Goal: Transaction & Acquisition: Purchase product/service

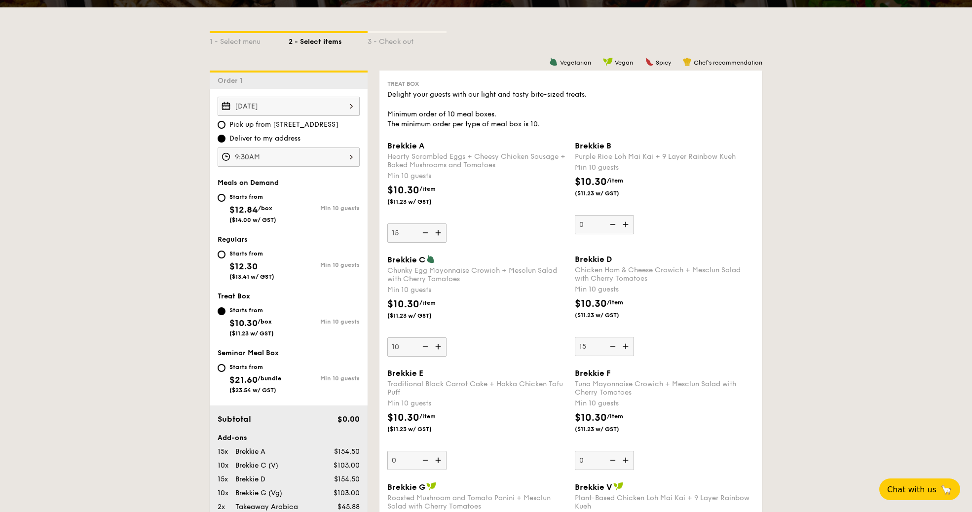
scroll to position [227, 0]
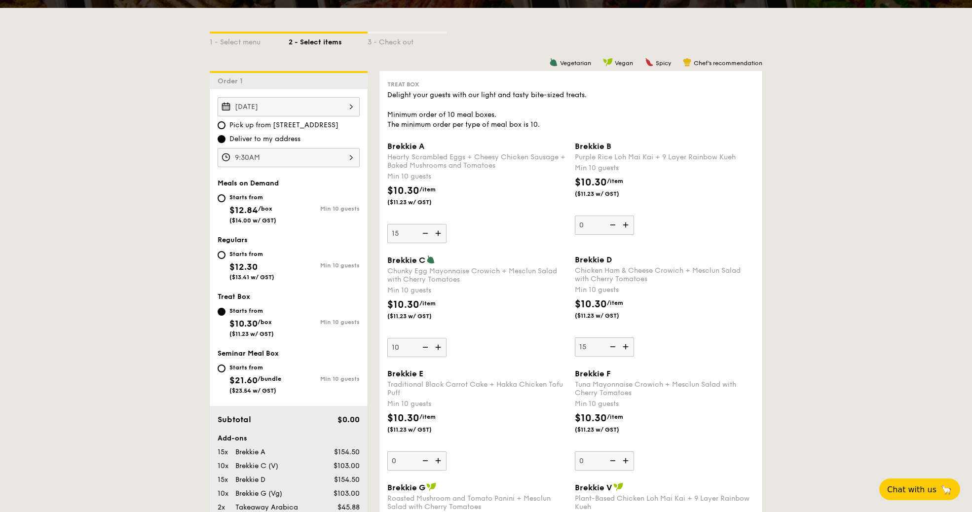
drag, startPoint x: 384, startPoint y: 145, endPoint x: 446, endPoint y: 203, distance: 85.1
click at [446, 203] on div "Brekkie A Hearty Scrambled Eggs + Cheesy Chicken Sausage + Baked Mushrooms and …" at bounding box center [476, 193] width 187 height 102
click at [463, 181] on div "Brekkie A Hearty Scrambled Eggs + Cheesy Chicken Sausage + Baked Mushrooms and …" at bounding box center [477, 193] width 180 height 102
click at [446, 224] on input "15" at bounding box center [416, 233] width 59 height 19
drag, startPoint x: 390, startPoint y: 144, endPoint x: 503, endPoint y: 170, distance: 115.8
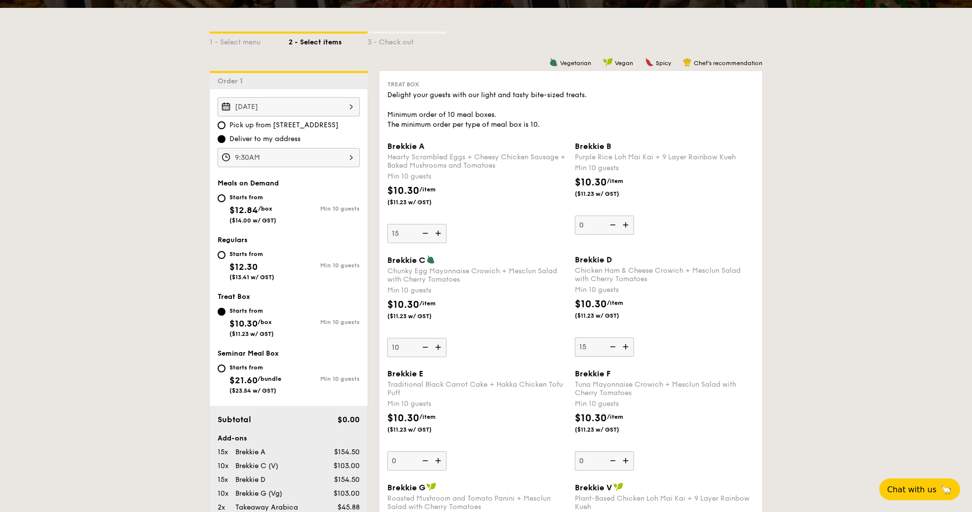
click at [503, 170] on div "Brekkie A Hearty Scrambled Eggs + Cheesy Chicken Sausage + Baked Mushrooms and …" at bounding box center [477, 193] width 180 height 102
click at [460, 161] on div "Hearty Scrambled Eggs + Cheesy Chicken Sausage + Baked Mushrooms and Tomatoes" at bounding box center [477, 161] width 180 height 17
click at [446, 224] on input "15" at bounding box center [416, 233] width 59 height 19
drag, startPoint x: 388, startPoint y: 145, endPoint x: 502, endPoint y: 170, distance: 117.3
click at [502, 170] on div "Brekkie A Hearty Scrambled Eggs + Cheesy Chicken Sausage + Baked Mushrooms and …" at bounding box center [477, 193] width 180 height 102
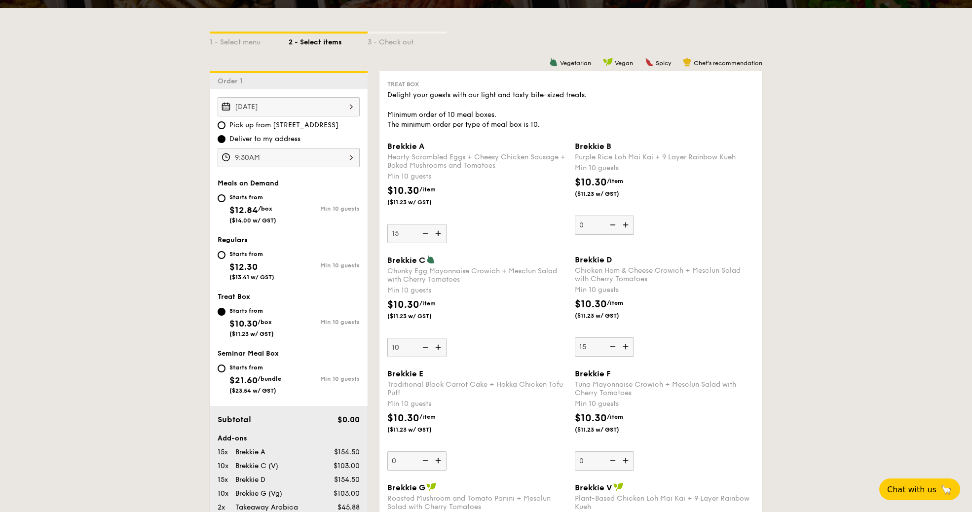
click at [493, 161] on div "Hearty Scrambled Eggs + Cheesy Chicken Sausage + Baked Mushrooms and Tomatoes" at bounding box center [477, 161] width 180 height 17
click at [446, 224] on input "15" at bounding box center [416, 233] width 59 height 19
drag, startPoint x: 489, startPoint y: 166, endPoint x: 388, endPoint y: 148, distance: 102.7
click at [388, 148] on div "Brekkie A Hearty Scrambled Eggs + Cheesy Chicken Sausage + Baked Mushrooms and …" at bounding box center [477, 156] width 180 height 28
copy div "Brekkie A Hearty Scrambled Eggs + Cheesy Chicken Sausage + Baked Mushrooms and …"
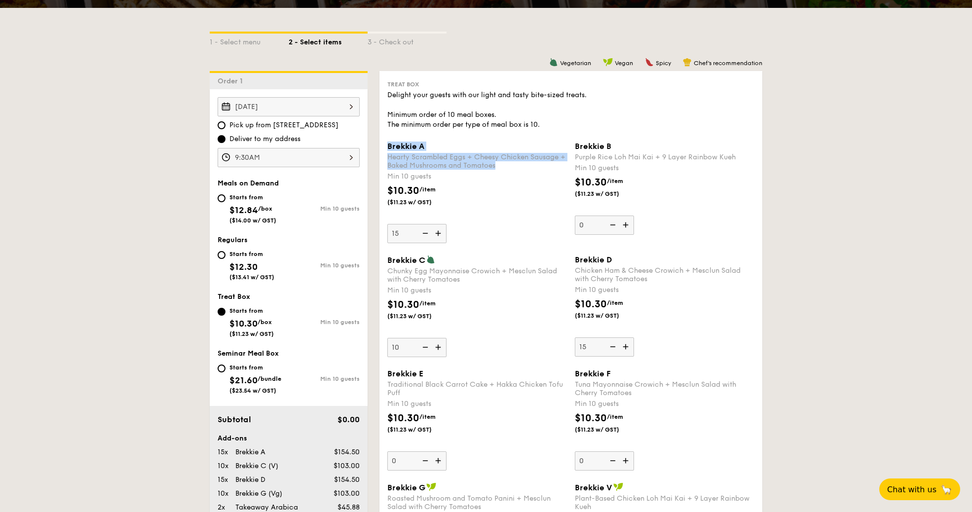
click at [707, 317] on div "$10.30 /item ($11.23 w/ GST)" at bounding box center [664, 314] width 187 height 35
click at [634, 337] on input "15" at bounding box center [604, 346] width 59 height 19
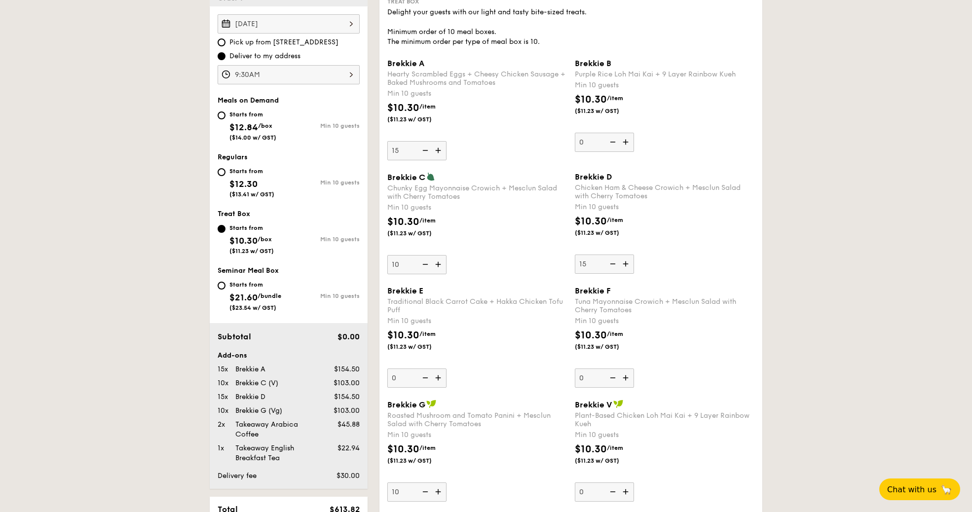
scroll to position [317, 0]
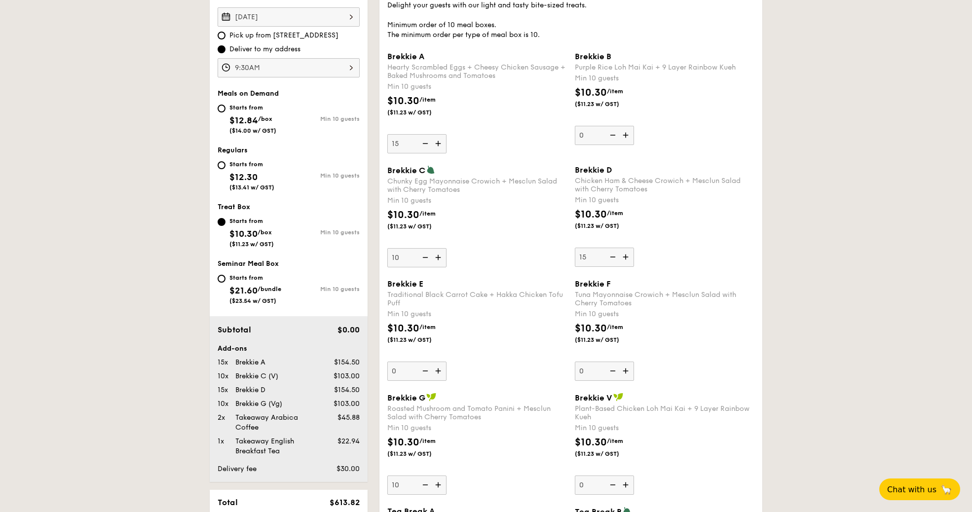
drag, startPoint x: 387, startPoint y: 170, endPoint x: 456, endPoint y: 198, distance: 74.8
click at [456, 198] on div "Brekkie C Chunky Egg Mayonnaise Crowich + Mesclun Salad with Cherry Tomatoes Mi…" at bounding box center [477, 216] width 180 height 102
click at [456, 186] on div "Chunky Egg Mayonnaise Crowich + Mesclun Salad with Cherry Tomatoes" at bounding box center [477, 185] width 180 height 17
click at [446, 248] on input "10" at bounding box center [416, 257] width 59 height 19
drag, startPoint x: 388, startPoint y: 169, endPoint x: 462, endPoint y: 186, distance: 75.9
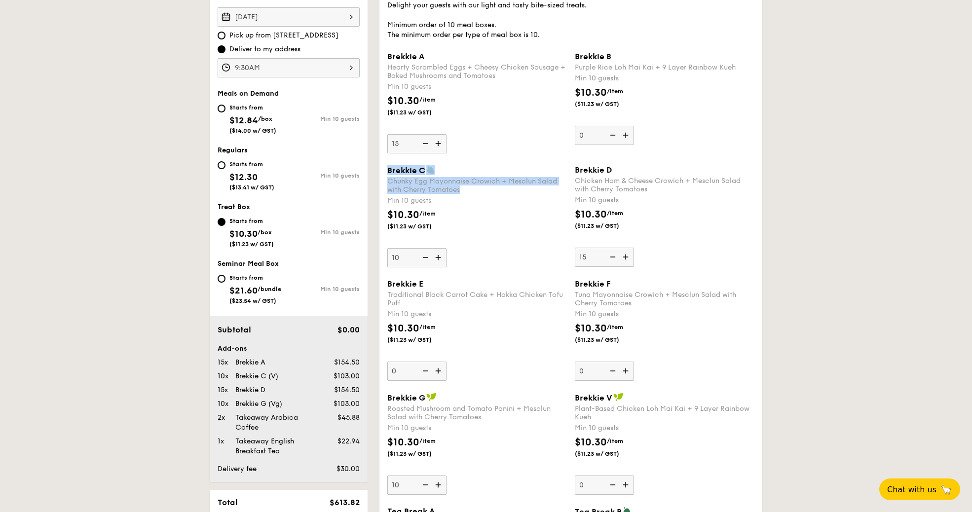
click at [462, 186] on div "Brekkie C Chunky Egg Mayonnaise Crowich + Mesclun Salad with Cherry Tomatoes" at bounding box center [477, 179] width 180 height 29
click at [576, 173] on span "Brekkie D" at bounding box center [593, 169] width 37 height 9
click at [576, 248] on input "15" at bounding box center [604, 257] width 59 height 19
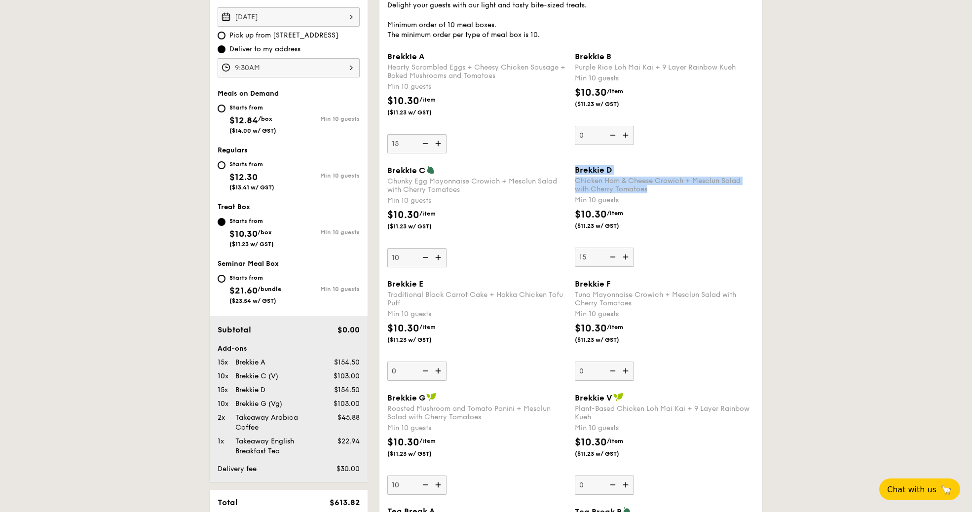
drag, startPoint x: 575, startPoint y: 168, endPoint x: 650, endPoint y: 187, distance: 78.0
click at [650, 187] on div "Brekkie D Chicken Ham & Cheese Crowich + Mesclun Salad with Cherry Tomatoes" at bounding box center [665, 179] width 180 height 28
copy div "Brekkie D Chicken Ham & Cheese Crowich + Mesclun Salad with Cherry Tomatoes"
click at [761, 356] on div "Treat Box Delight your guests with our light and tasty bite-sized treats. Minim…" at bounding box center [570, 418] width 383 height 874
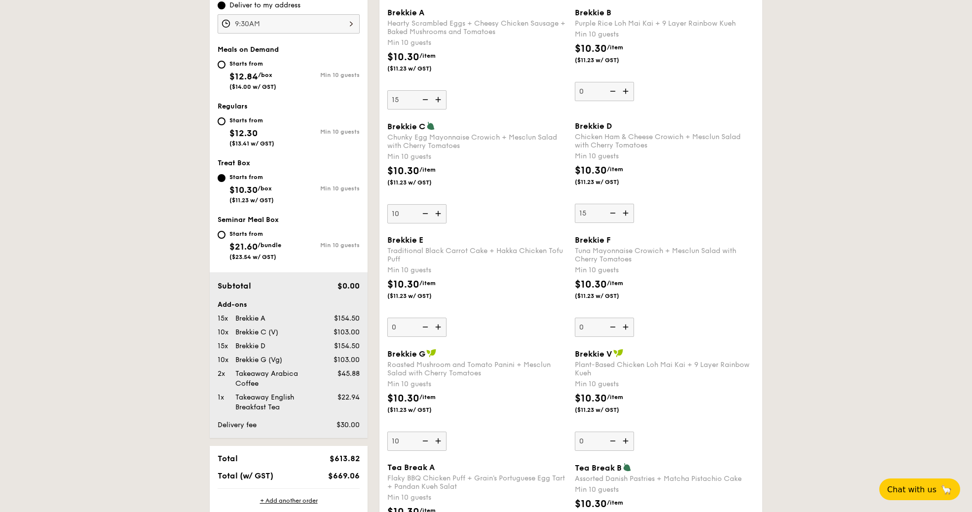
scroll to position [362, 0]
click at [389, 352] on span "Brekkie G" at bounding box center [406, 352] width 38 height 9
click at [389, 431] on input "10" at bounding box center [416, 440] width 59 height 19
drag, startPoint x: 387, startPoint y: 351, endPoint x: 486, endPoint y: 370, distance: 100.9
click at [486, 370] on div "Brekkie G Roasted Mushroom and Tomato Panini + Mesclun Salad with Cherry Tomato…" at bounding box center [477, 362] width 180 height 29
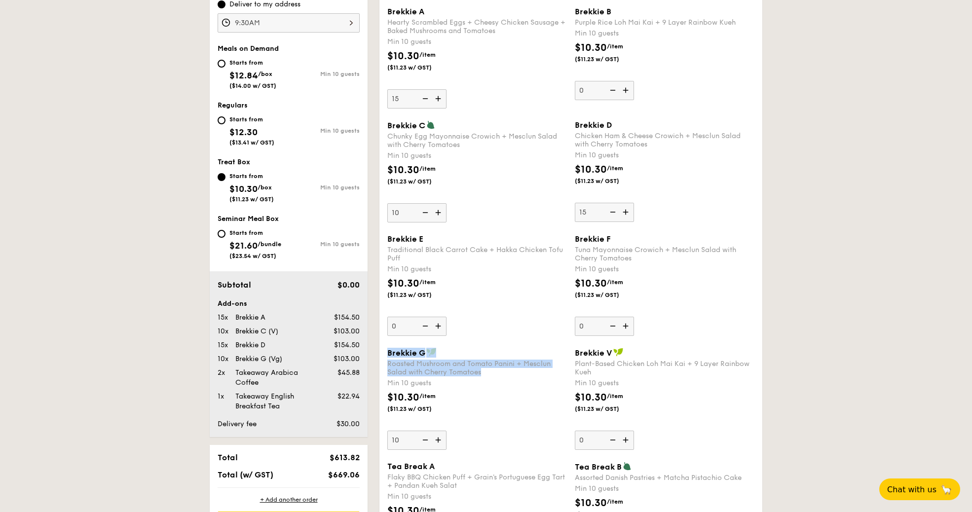
click at [709, 308] on div "$10.30 /item ($11.23 w/ GST)" at bounding box center [664, 293] width 187 height 35
click at [634, 317] on input "0" at bounding box center [604, 326] width 59 height 19
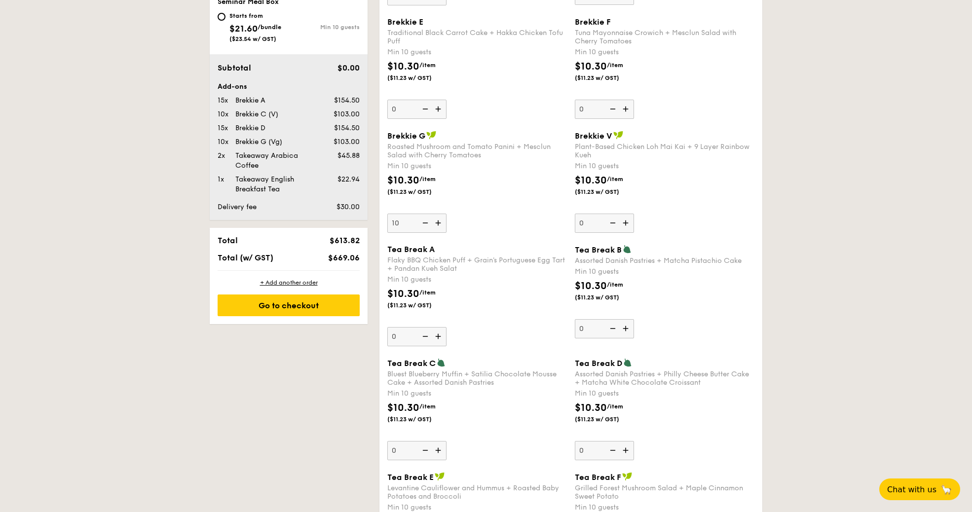
scroll to position [586, 0]
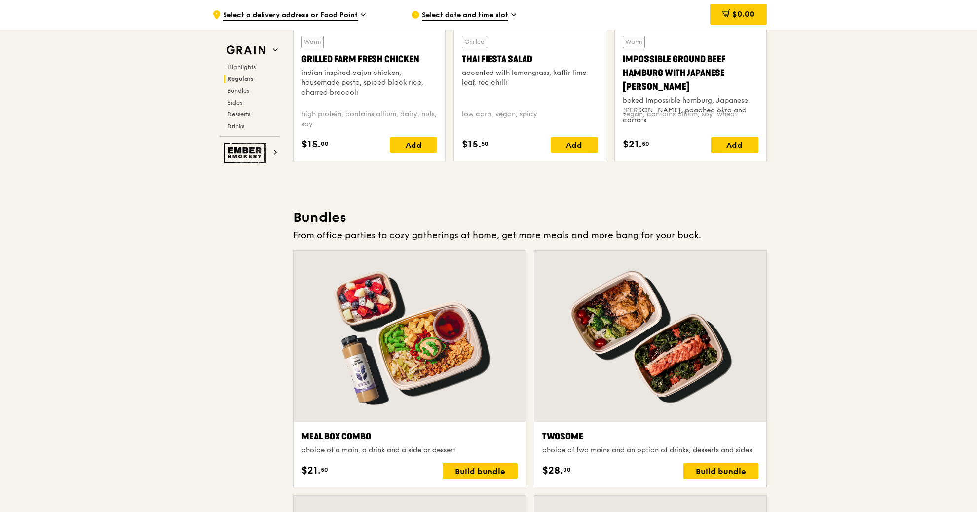
scroll to position [1031, 0]
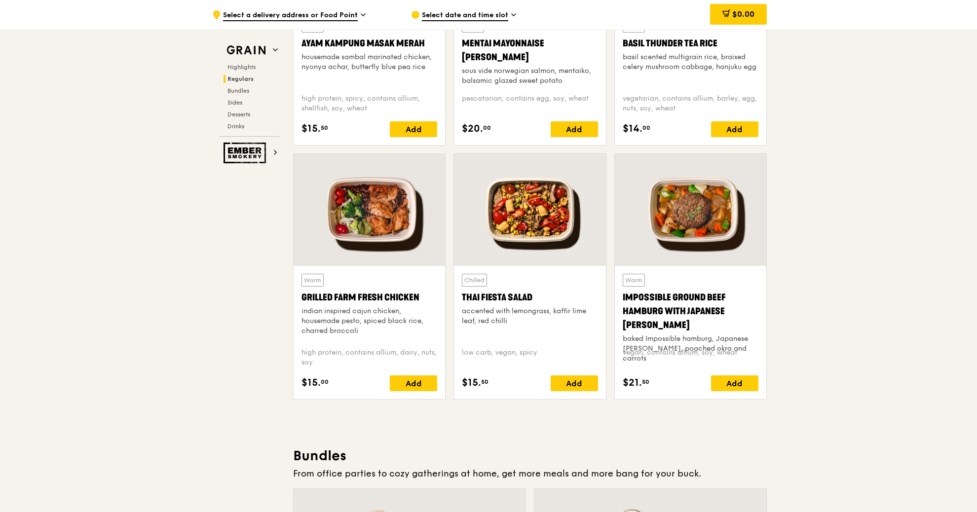
drag, startPoint x: 975, startPoint y: 162, endPoint x: 974, endPoint y: 253, distance: 90.3
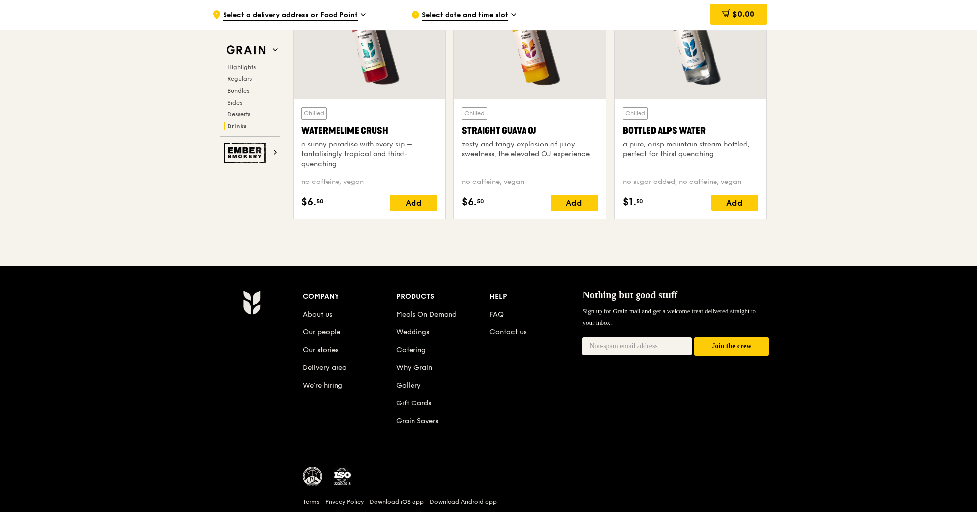
scroll to position [4029, 0]
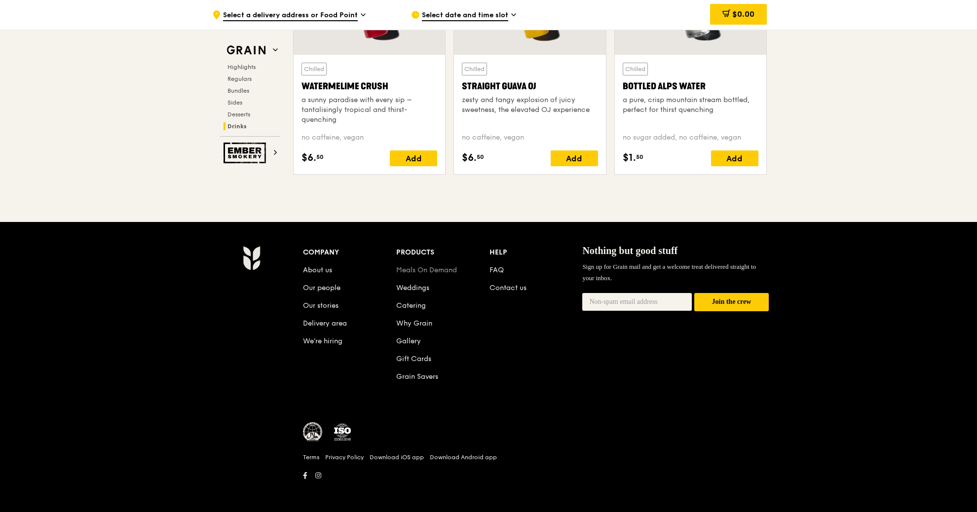
click at [423, 272] on link "Meals On Demand" at bounding box center [426, 270] width 61 height 8
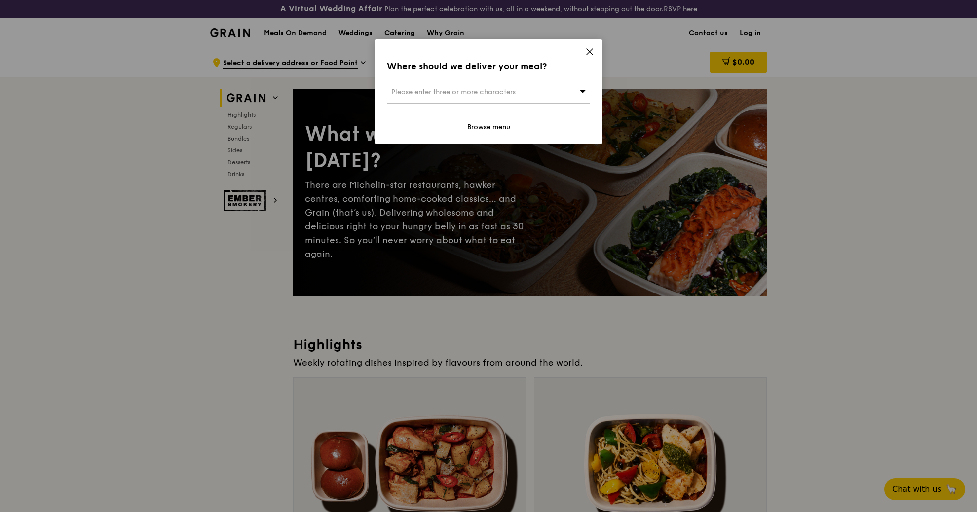
click at [590, 53] on icon at bounding box center [589, 52] width 6 height 6
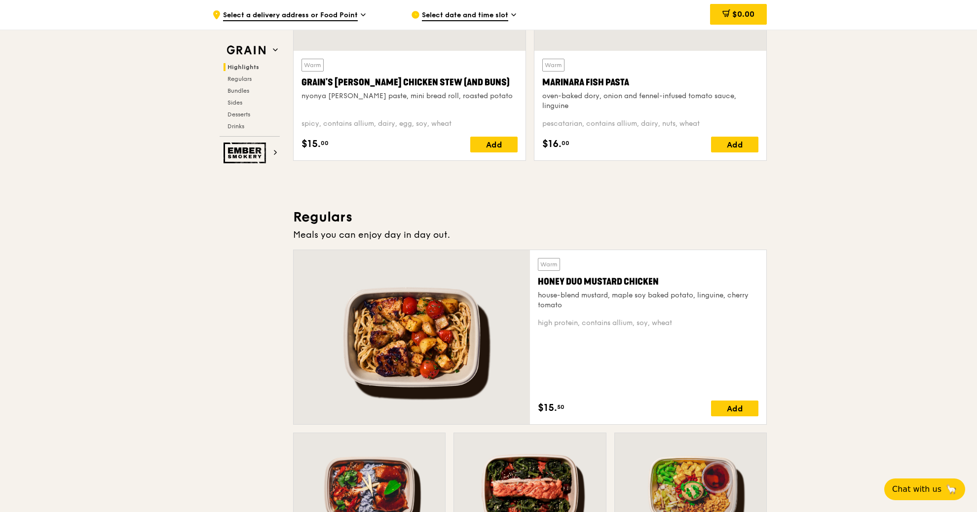
scroll to position [627, 0]
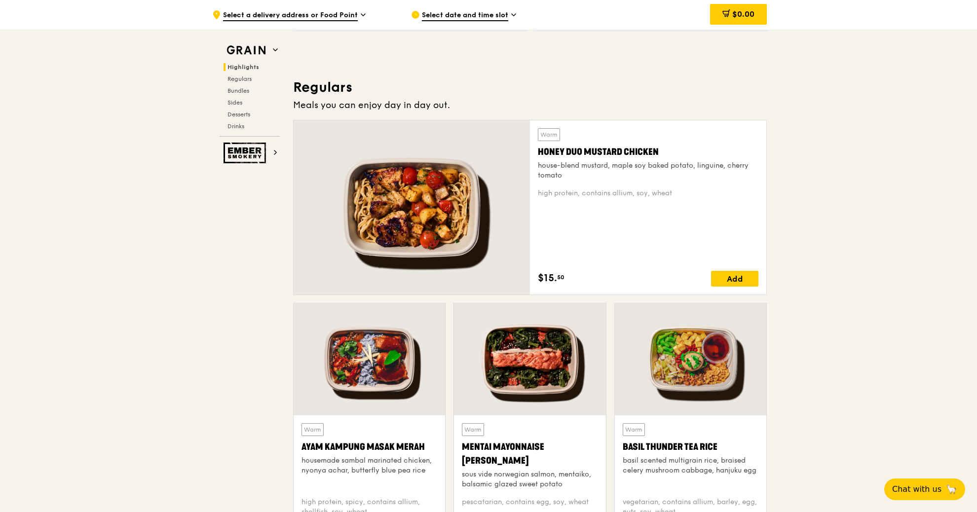
click at [312, 84] on h3 "Regulars" at bounding box center [529, 87] width 473 height 18
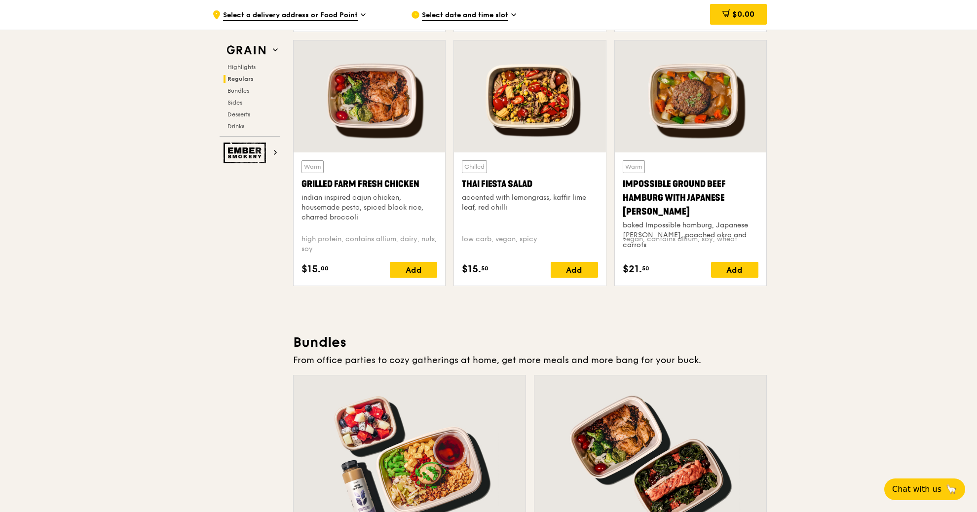
scroll to position [1255, 0]
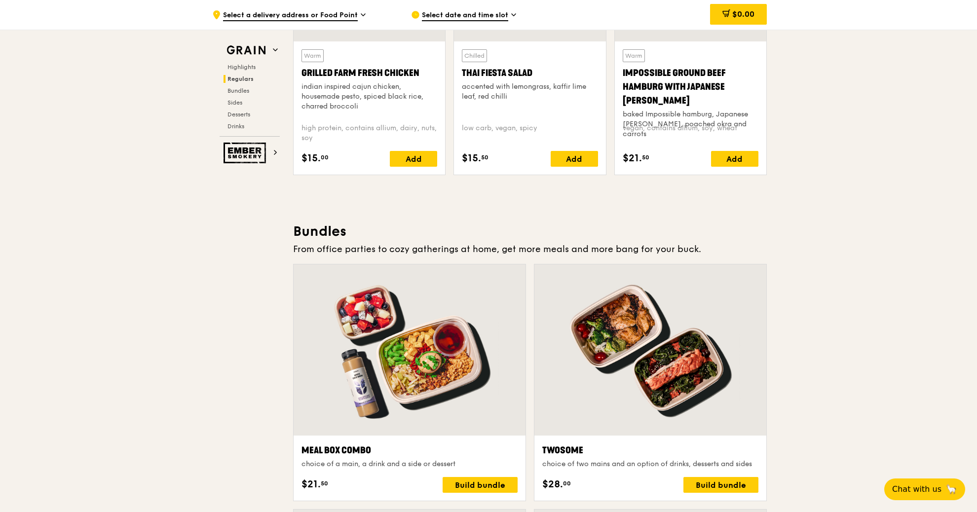
click at [340, 233] on h3 "Bundles" at bounding box center [529, 231] width 473 height 18
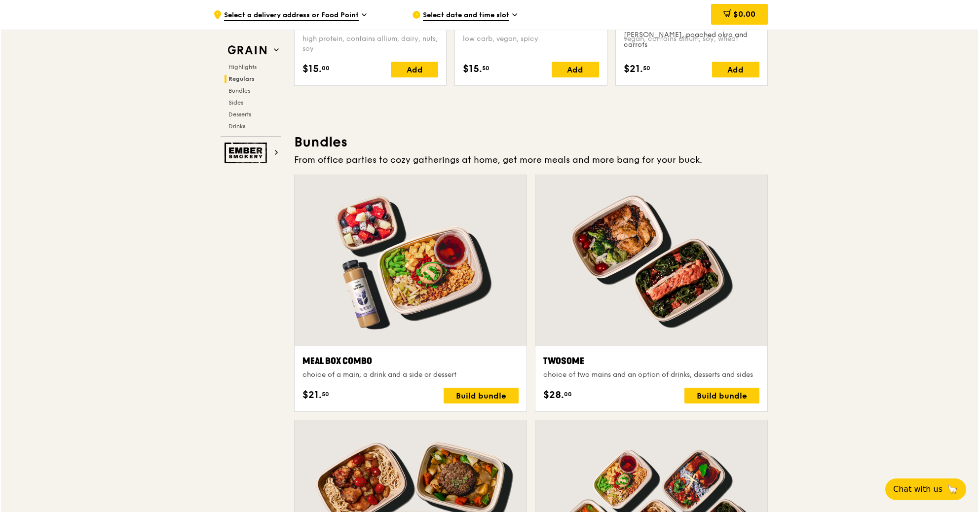
scroll to position [1390, 0]
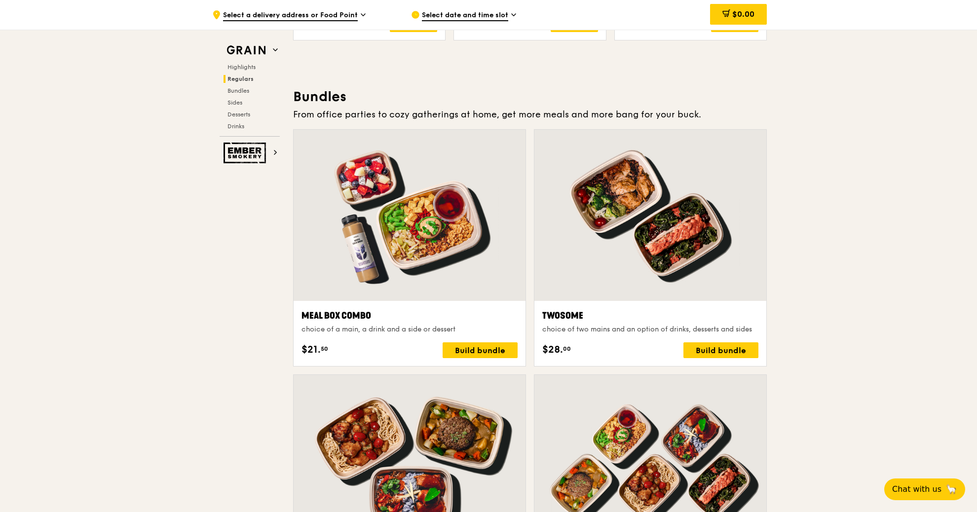
click at [506, 272] on div at bounding box center [409, 215] width 232 height 171
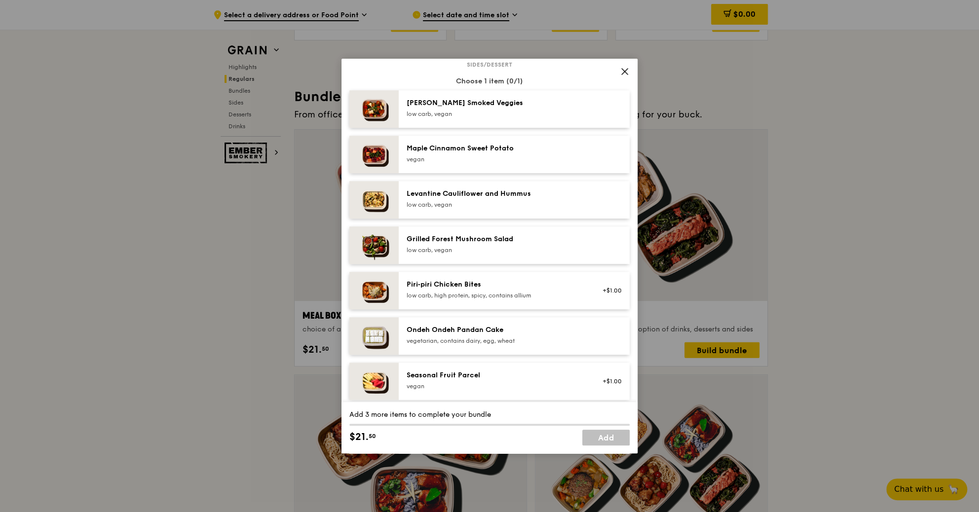
scroll to position [762, 0]
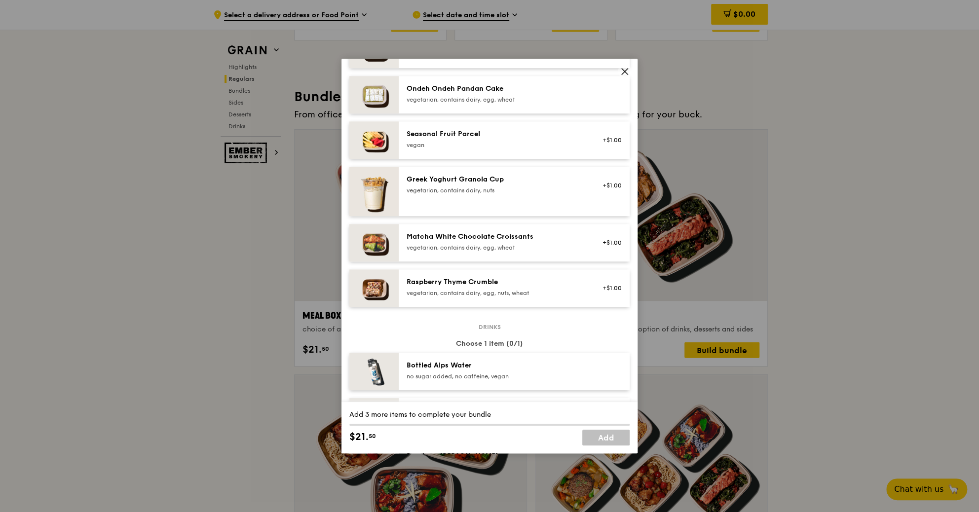
click at [626, 68] on icon at bounding box center [624, 71] width 9 height 9
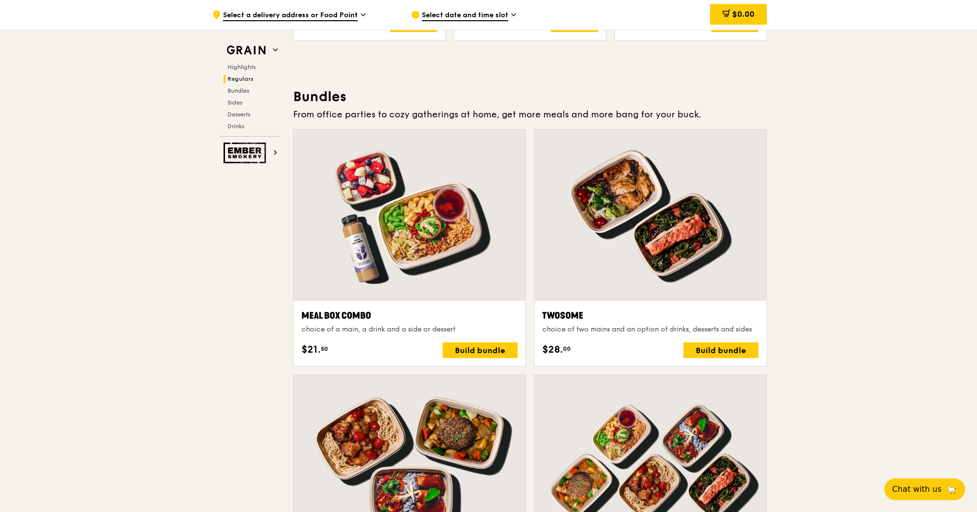
click at [649, 241] on div at bounding box center [650, 215] width 232 height 171
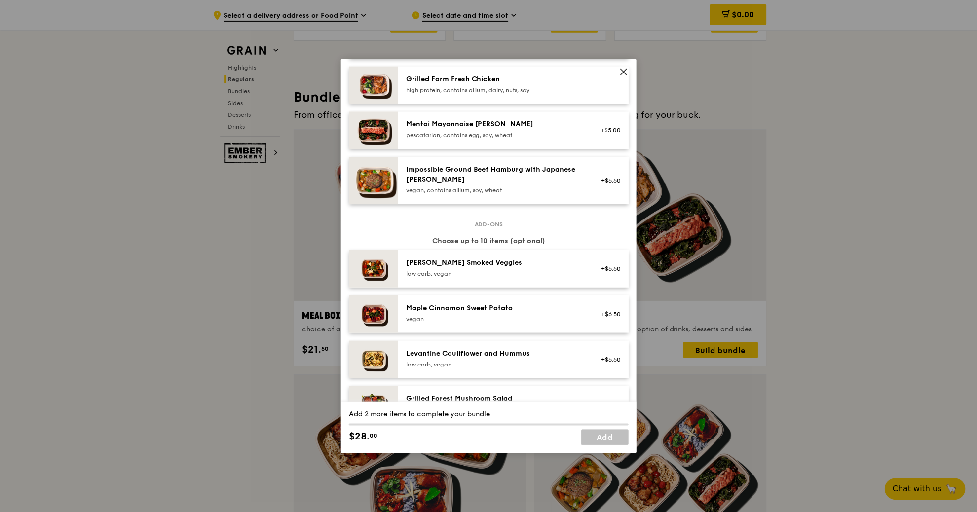
scroll to position [627, 0]
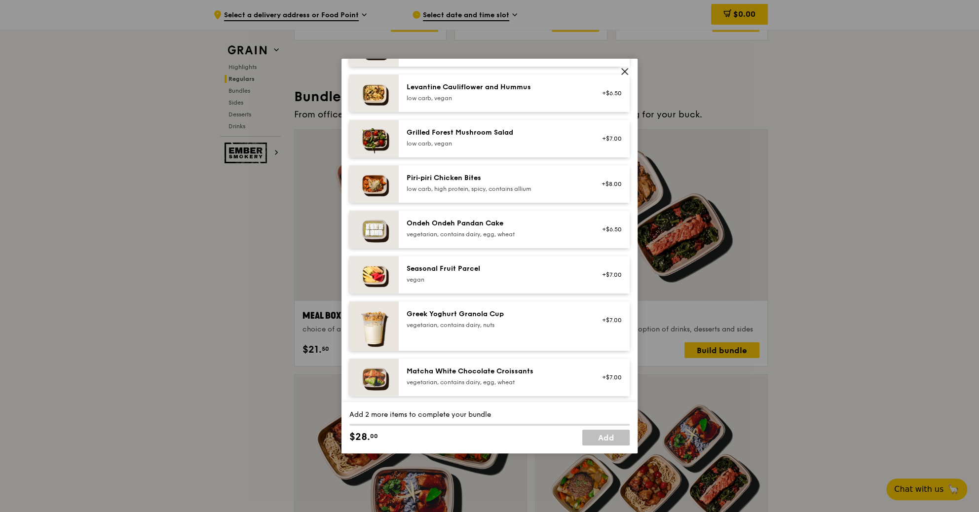
click at [847, 234] on div "Twosome choice of two mains and an option of drinks, desserts and sides Mains C…" at bounding box center [489, 256] width 979 height 512
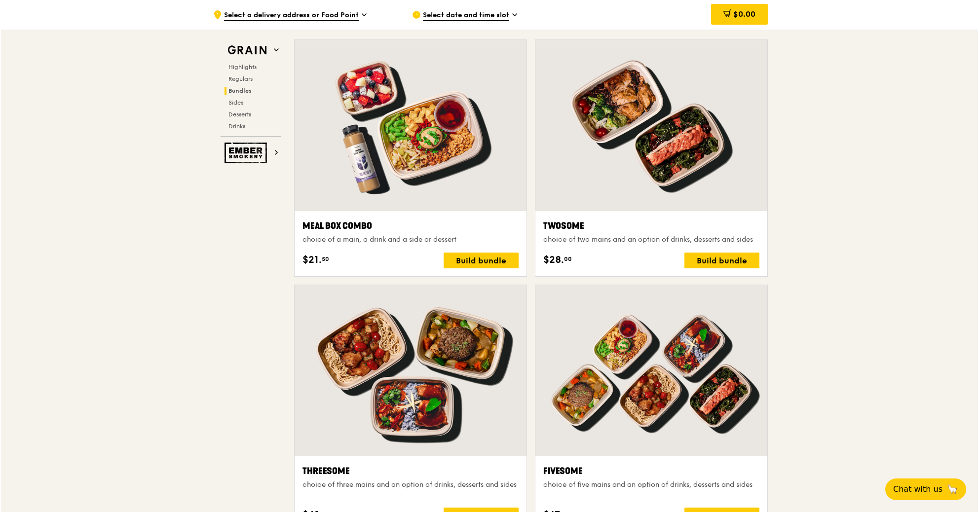
scroll to position [1569, 0]
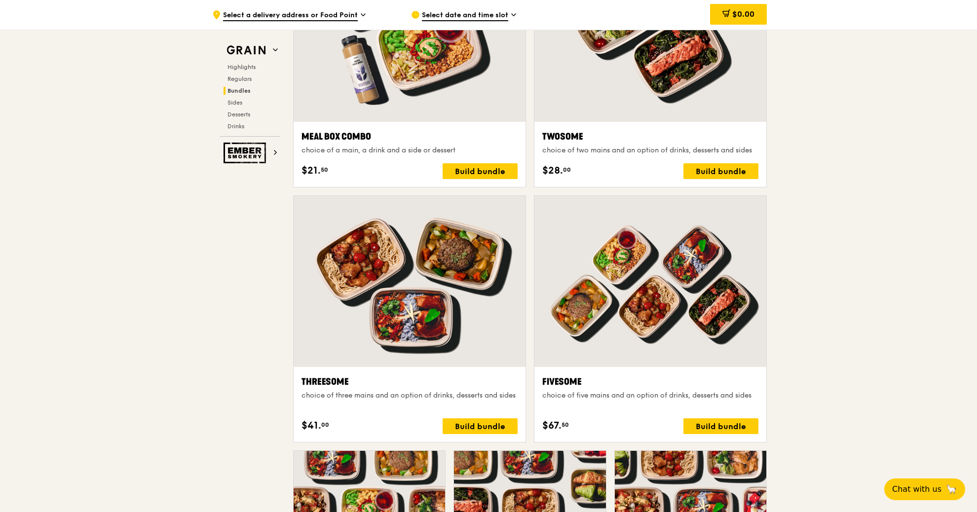
click at [680, 298] on div at bounding box center [650, 281] width 232 height 171
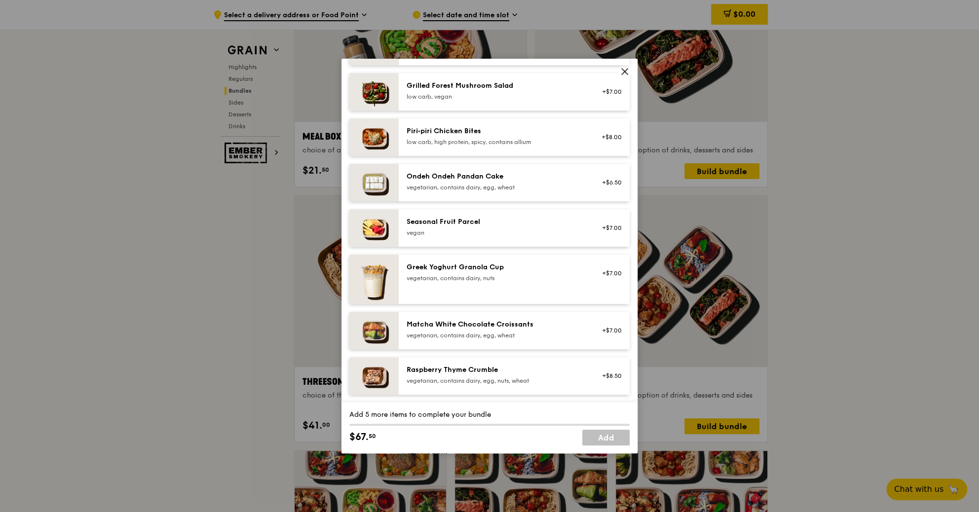
scroll to position [762, 0]
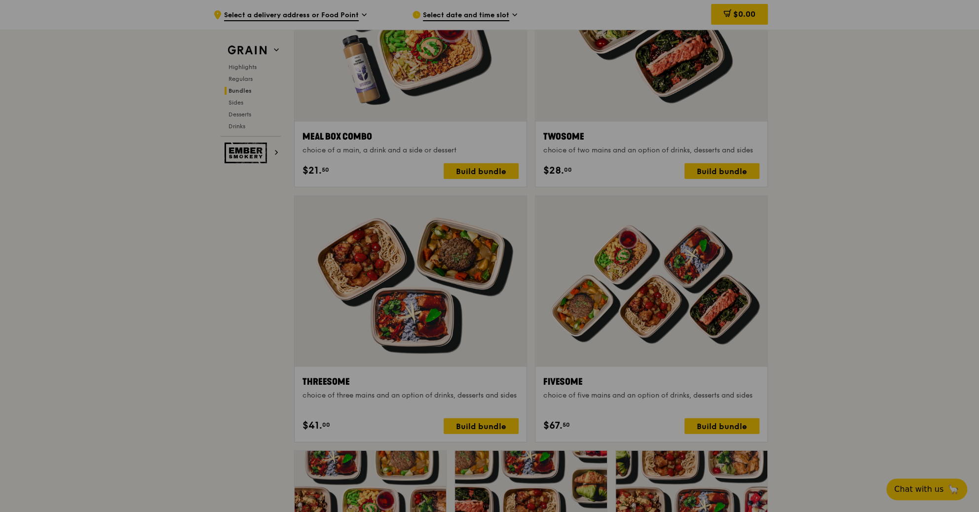
click at [836, 276] on div at bounding box center [489, 256] width 979 height 512
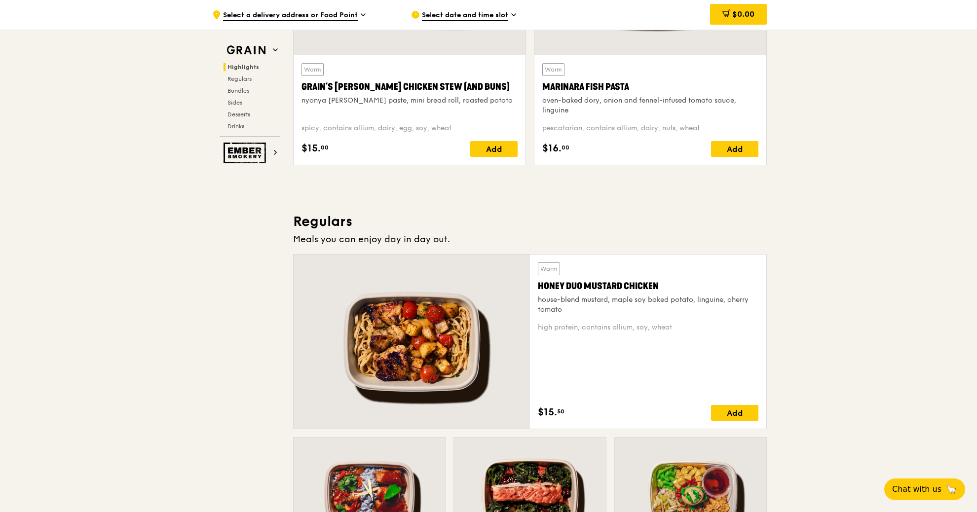
scroll to position [493, 0]
click at [244, 76] on span "Regulars" at bounding box center [240, 78] width 26 height 7
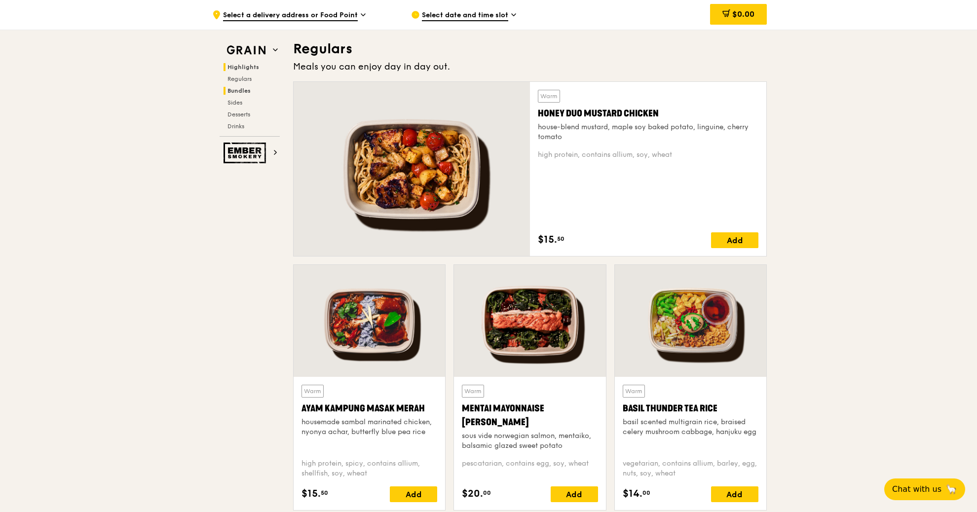
click at [238, 87] on span "Bundles" at bounding box center [238, 90] width 23 height 7
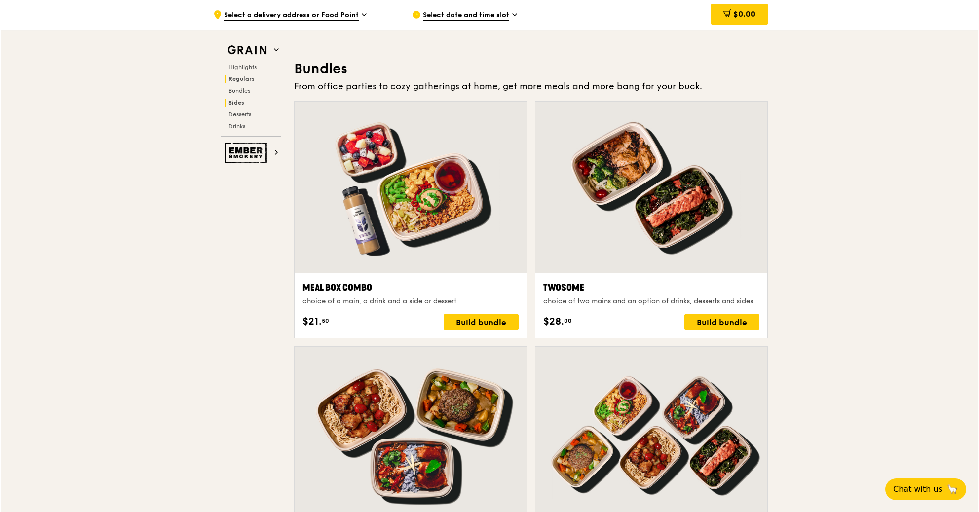
scroll to position [1438, 0]
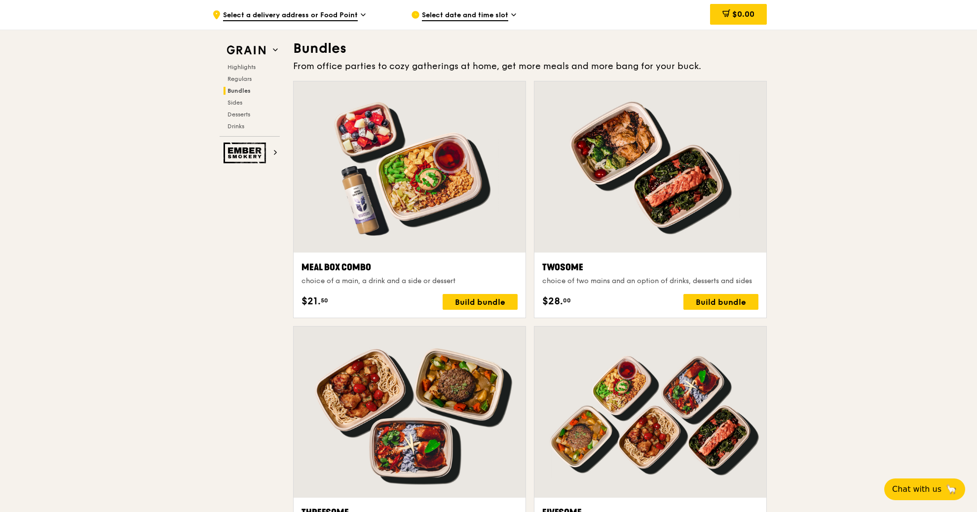
click at [439, 189] on div at bounding box center [409, 166] width 232 height 171
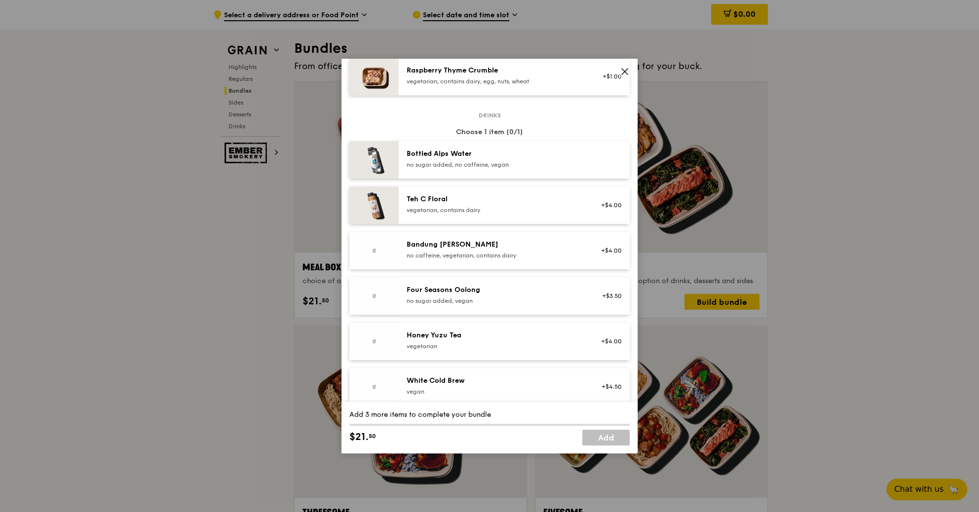
scroll to position [986, 0]
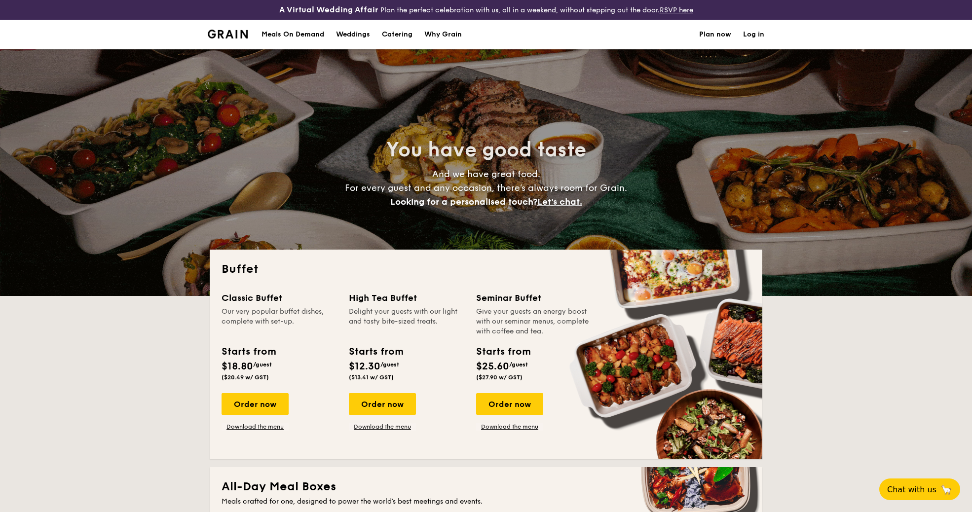
select select
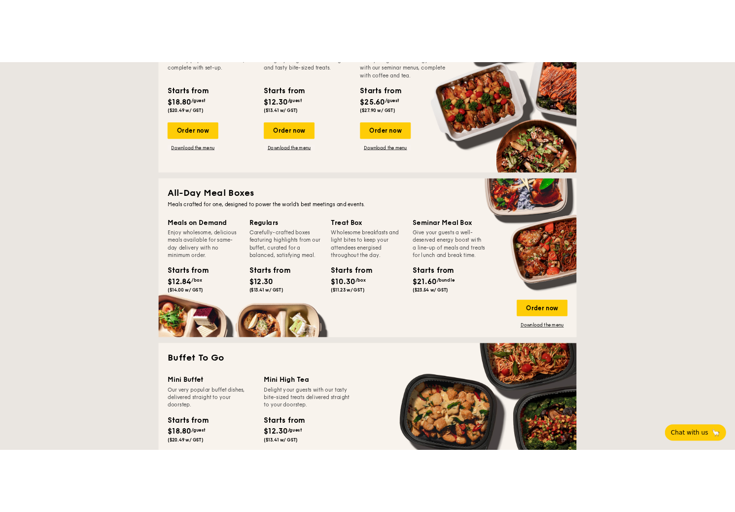
scroll to position [314, 0]
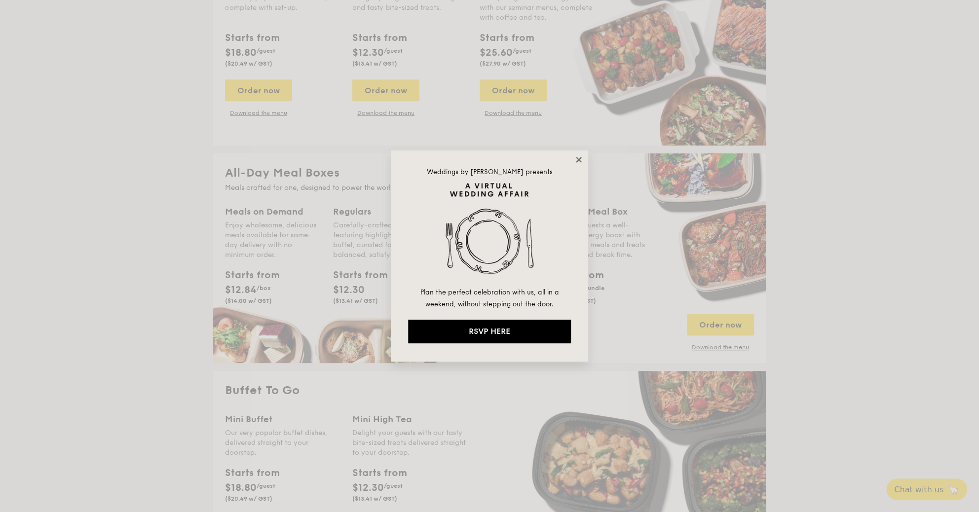
click at [578, 160] on icon at bounding box center [578, 159] width 5 height 5
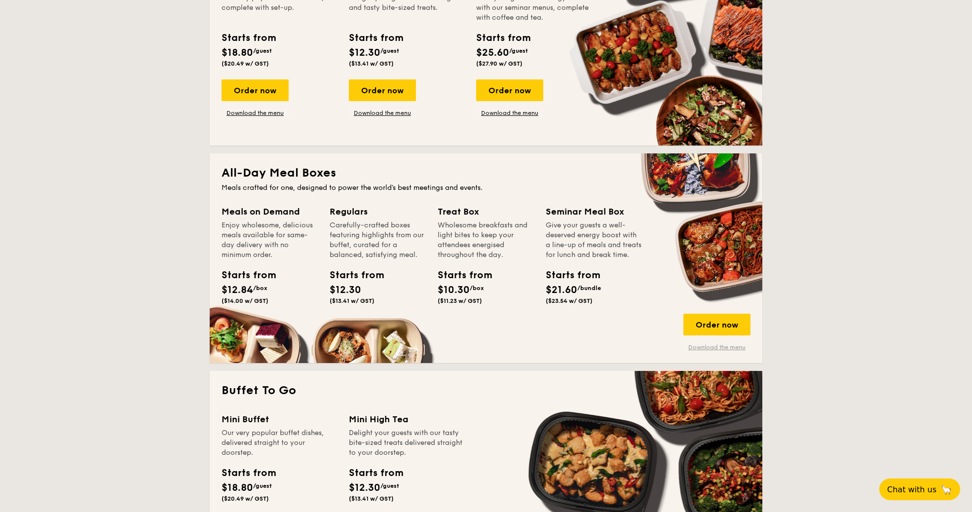
click at [701, 347] on link "Download the menu" at bounding box center [716, 347] width 67 height 8
